Goal: Information Seeking & Learning: Learn about a topic

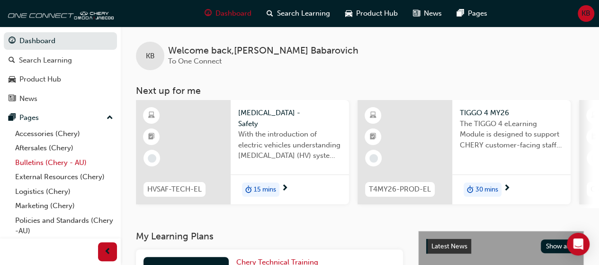
click at [47, 161] on link "Bulletins (Chery - AU)" at bounding box center [64, 162] width 106 height 15
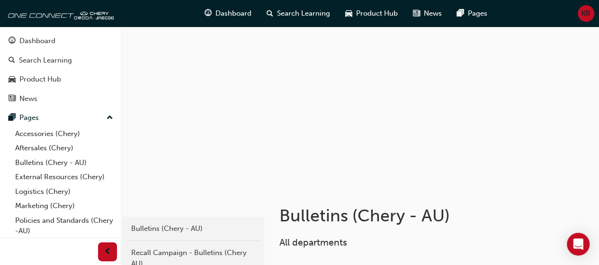
scroll to position [232, 0]
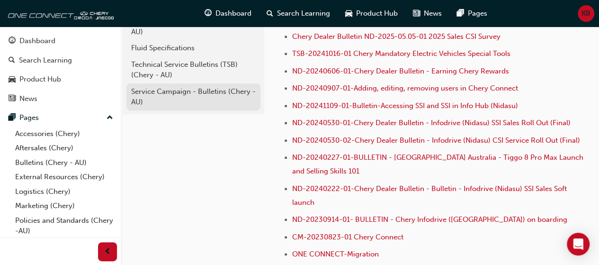
click at [165, 100] on div "Service Campaign - Bulletins (Chery - AU)" at bounding box center [193, 96] width 125 height 21
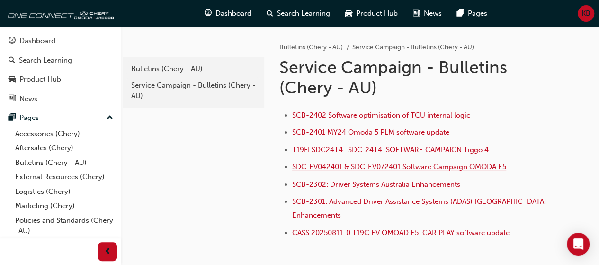
click at [416, 167] on span "SDC-EV042401 & SDC-EV072401 Software Campaign OMODA E5" at bounding box center [399, 167] width 214 height 9
